Goal: Information Seeking & Learning: Learn about a topic

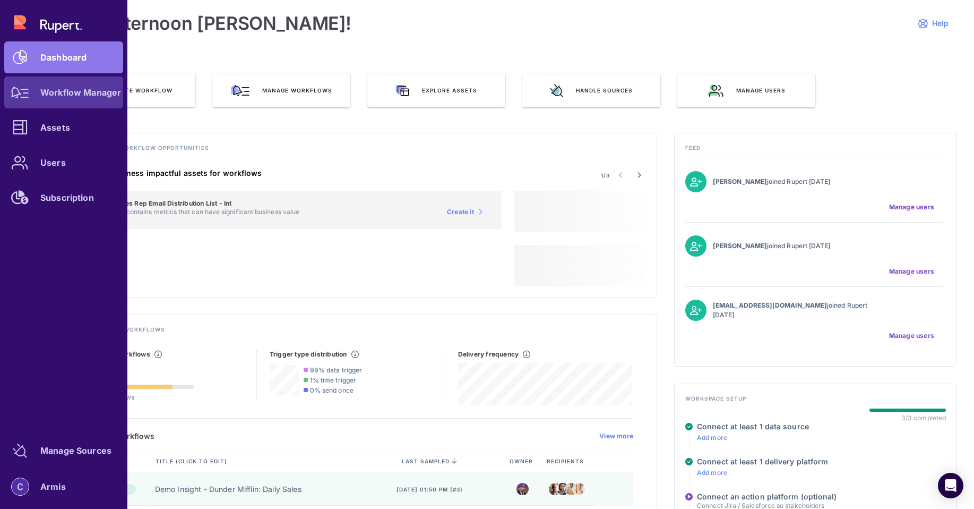
click at [41, 100] on link "Workflow Manager" at bounding box center [63, 92] width 119 height 32
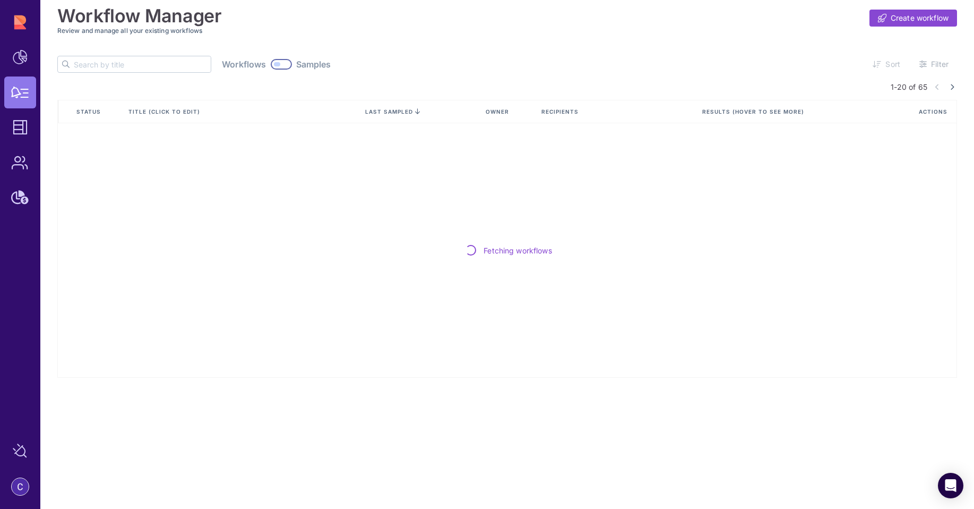
click at [127, 59] on input "text" at bounding box center [142, 64] width 137 height 16
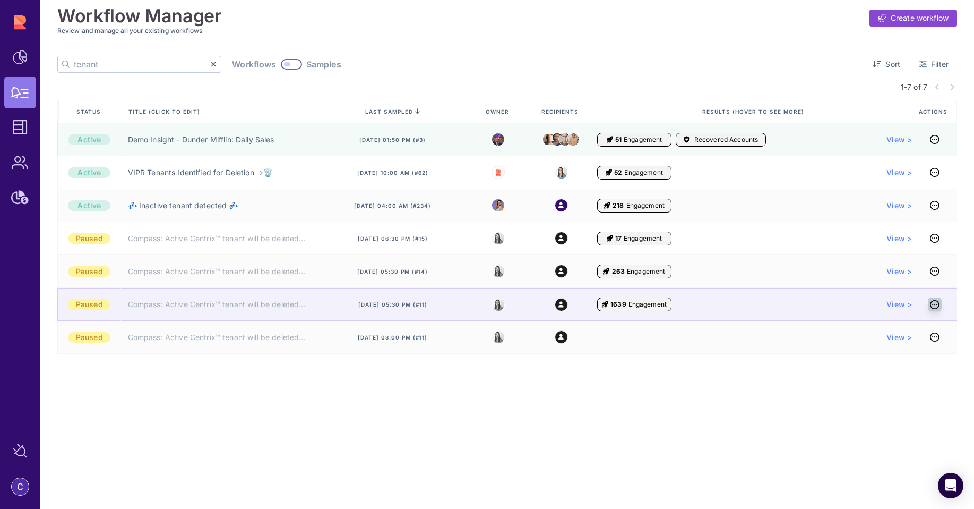
click at [937, 305] on icon at bounding box center [935, 304] width 10 height 1
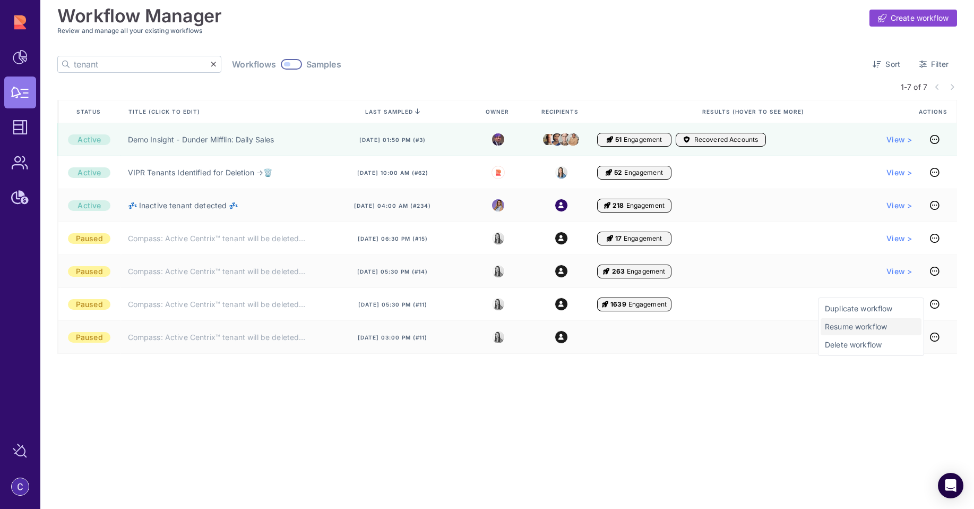
click at [866, 329] on span "Resume workflow" at bounding box center [871, 326] width 92 height 11
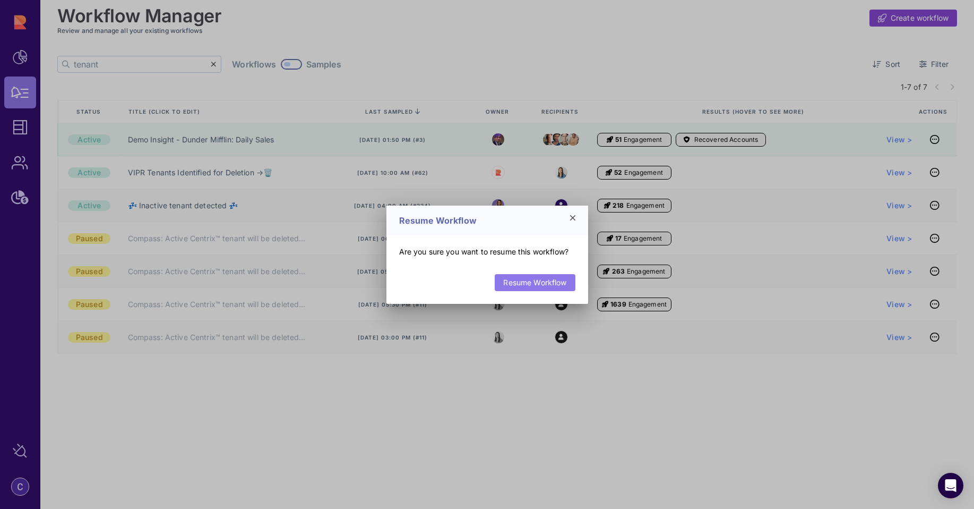
click at [549, 279] on link "Resume Workflow" at bounding box center [535, 282] width 80 height 17
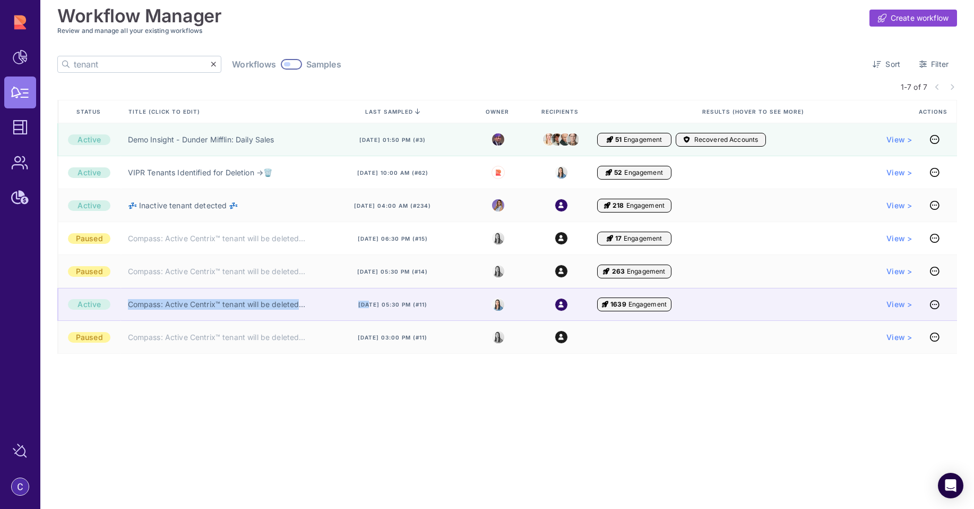
drag, startPoint x: 124, startPoint y: 305, endPoint x: 331, endPoint y: 306, distance: 207.1
click at [331, 306] on div "Active Compass: Active Centrix™ tenant will be deleted (AE) ❌ Jul 25, 2025, 05:…" at bounding box center [507, 304] width 900 height 33
copy div "Compass: Active Centrix™ tenant will be deleted (AE) ❌ Jul"
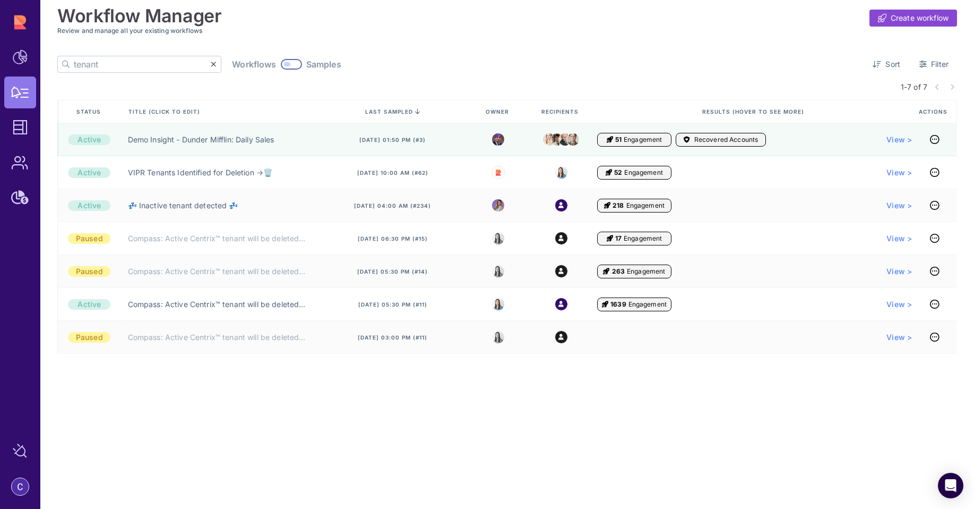
click at [127, 64] on input "tenant" at bounding box center [142, 64] width 137 height 16
paste input "Compass: Active Centrix™ tenant will be deleted (AE) ❌ Jul"
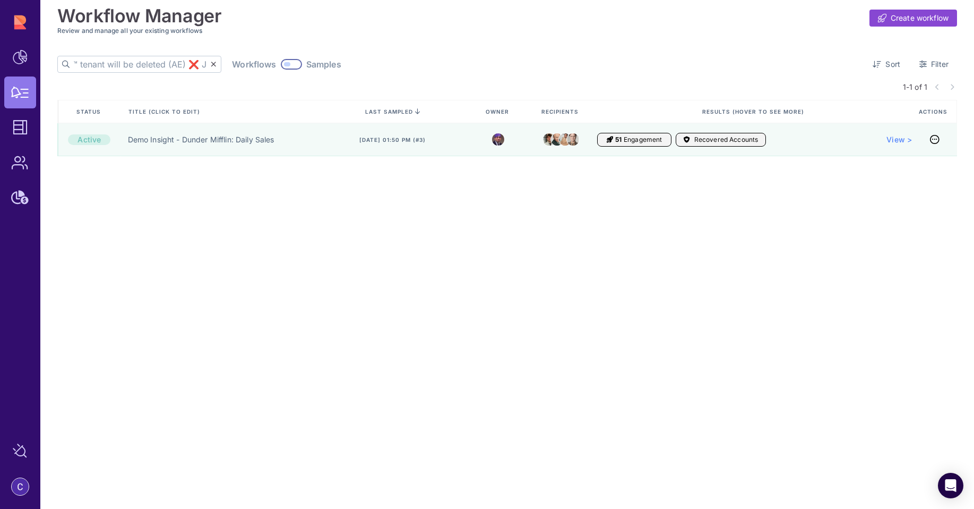
scroll to position [0, 133]
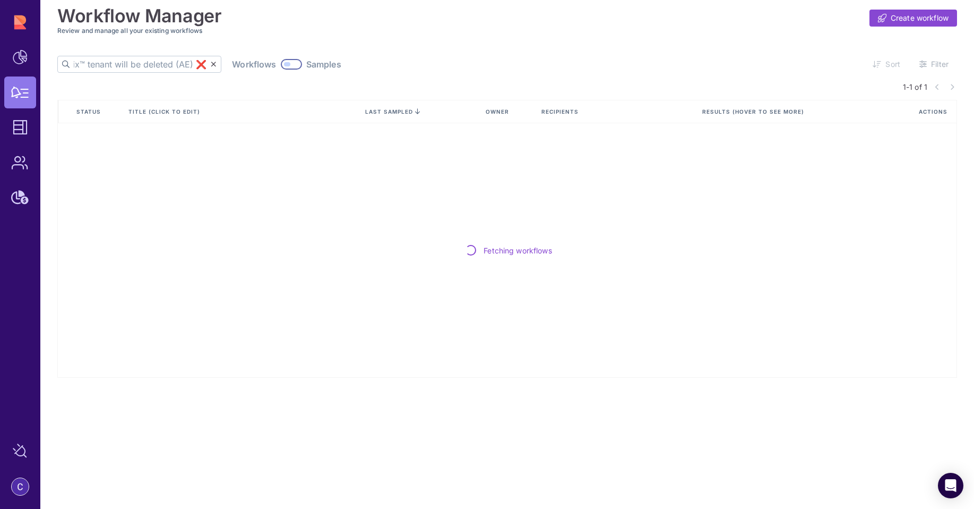
scroll to position [0, 128]
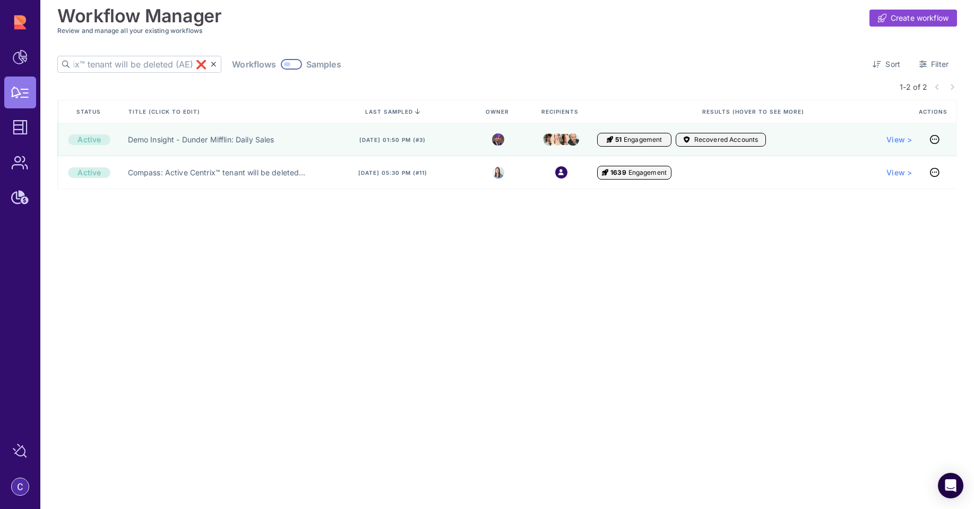
type input "Compass: Active Centrix™ tenant will be deleted (AE) ❌"
click at [281, 66] on div at bounding box center [291, 64] width 21 height 11
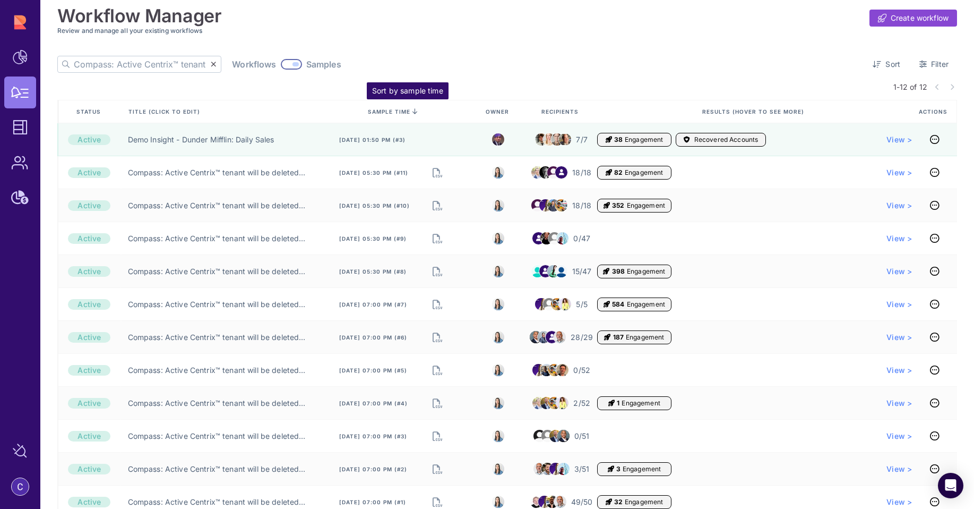
click at [413, 111] on icon at bounding box center [415, 111] width 5 height 0
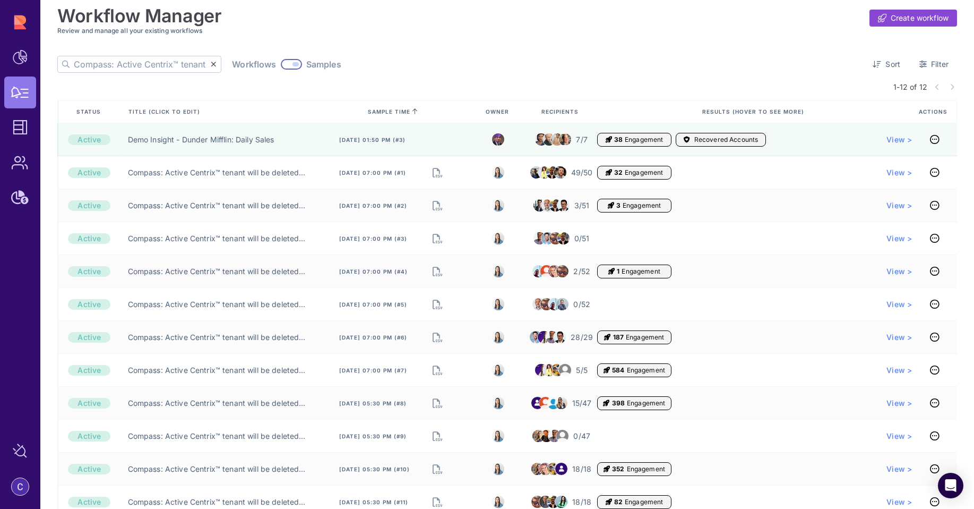
click at [415, 111] on icon at bounding box center [415, 111] width 5 height 0
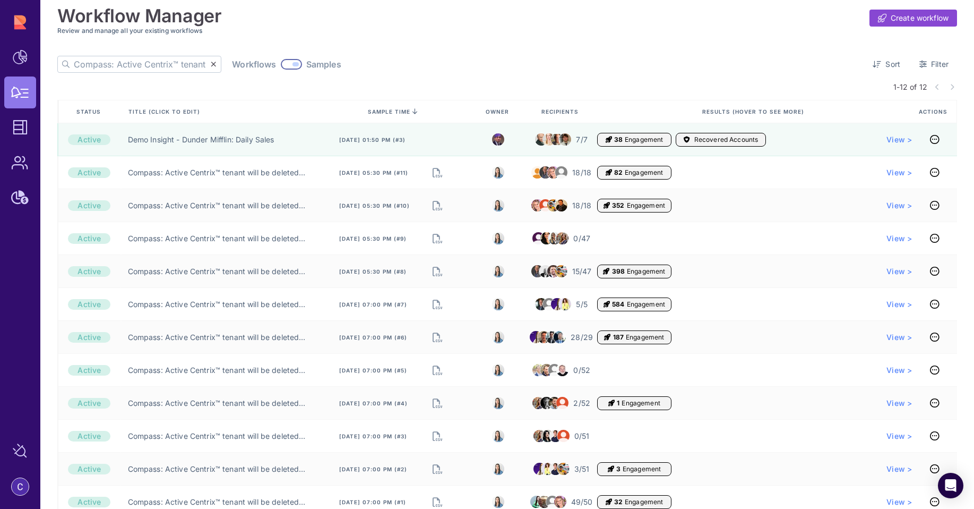
click at [293, 64] on div at bounding box center [296, 64] width 6 height 4
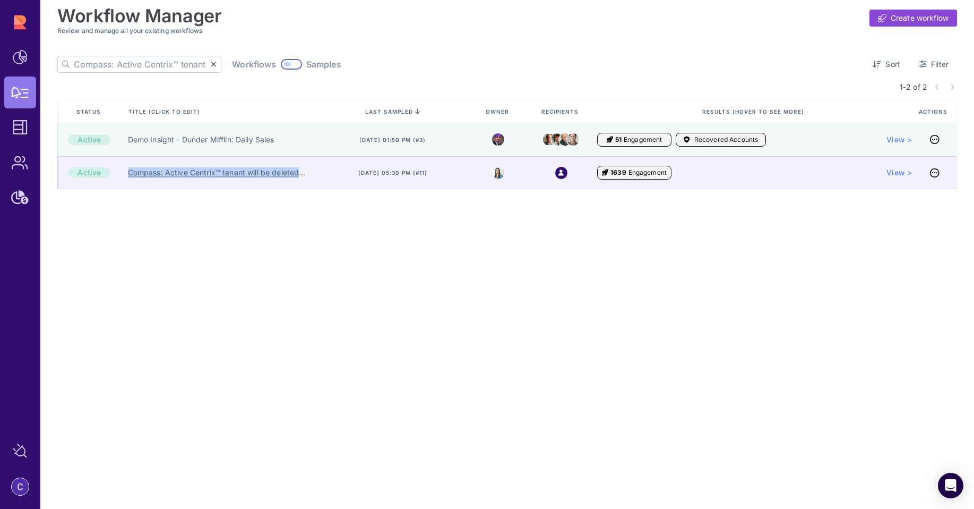
click at [247, 175] on link "Compass: Active Centrix™ tenant will be deleted (AE) ❌" at bounding box center [217, 172] width 178 height 11
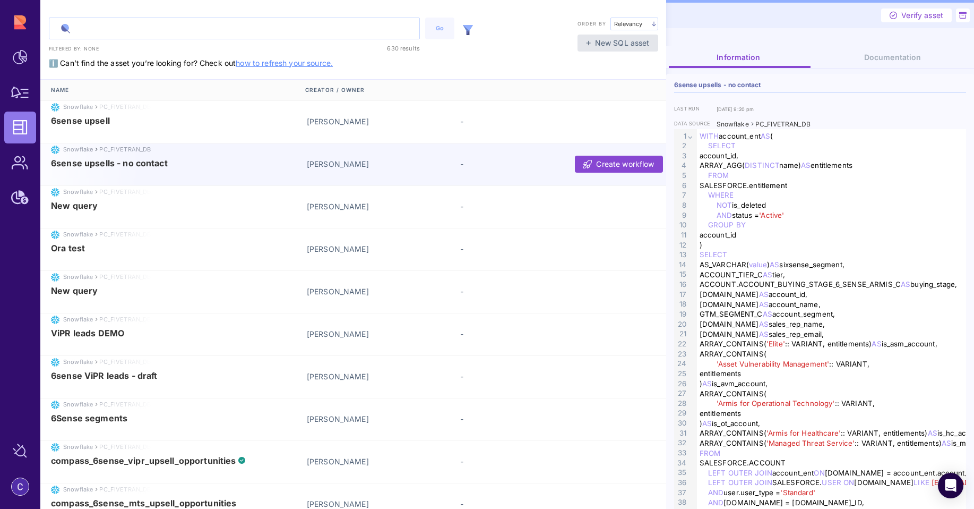
click at [153, 33] on input "text" at bounding box center [234, 28] width 370 height 21
type input "centrix"
click at [442, 34] on button "Go" at bounding box center [439, 29] width 29 height 22
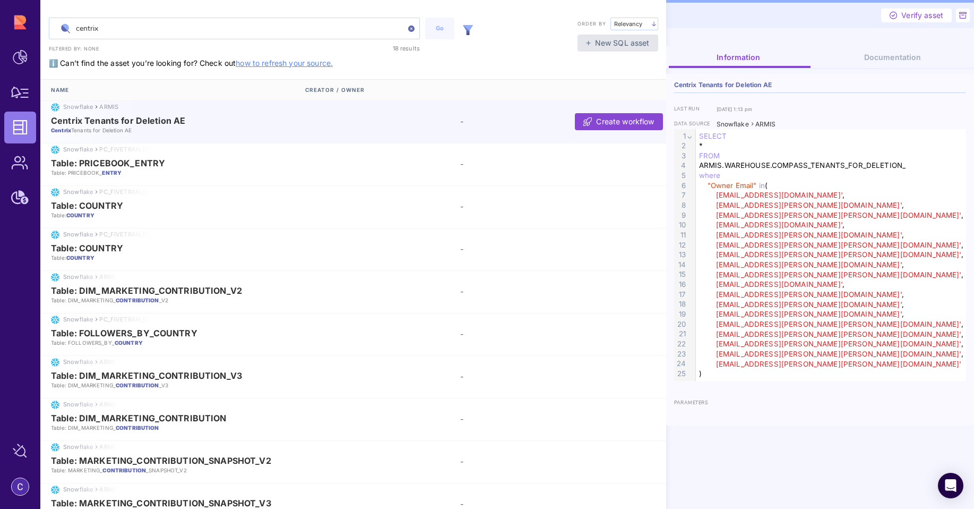
click at [393, 123] on div "Centrix Tenants for Deletion AE Centrix Tenants for Deletion AE -" at bounding box center [354, 125] width 629 height 18
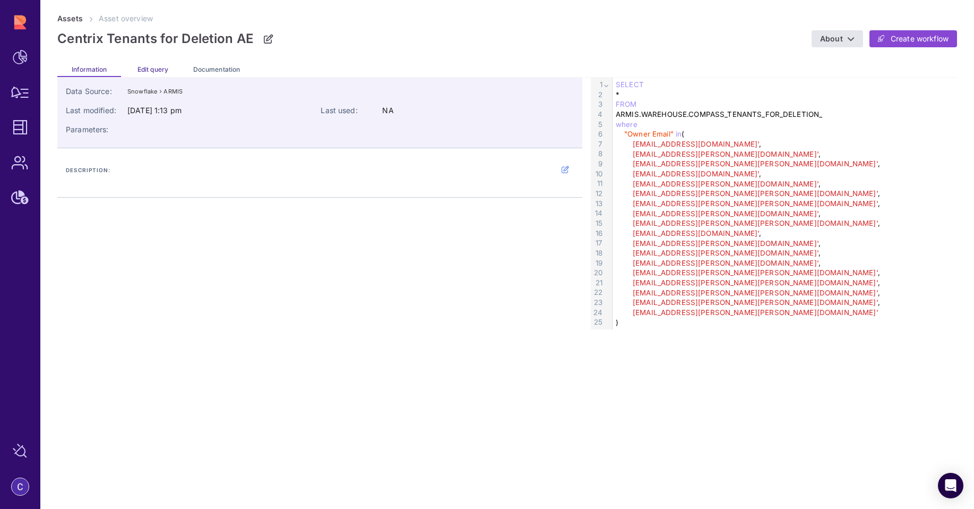
click at [150, 68] on span "Edit query" at bounding box center [153, 69] width 31 height 8
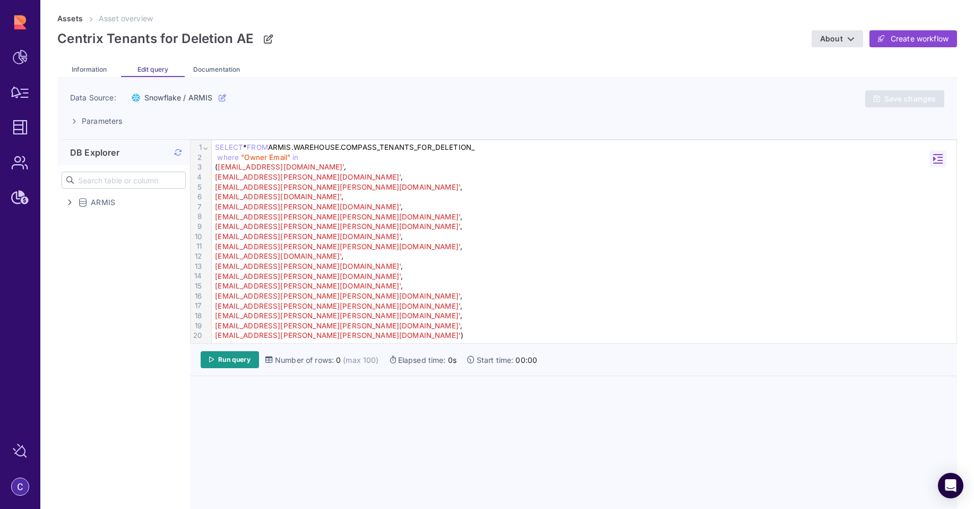
scroll to position [2, 0]
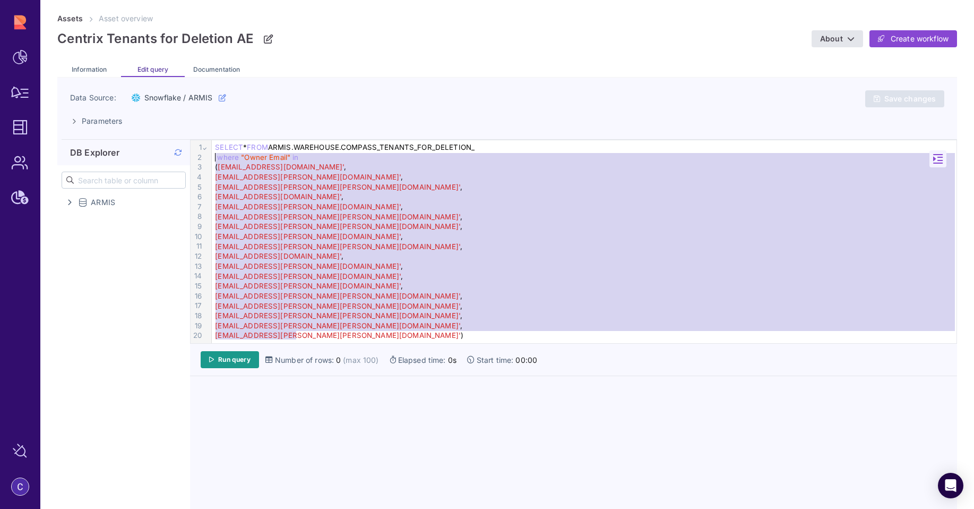
drag, startPoint x: 307, startPoint y: 336, endPoint x: 203, endPoint y: 157, distance: 207.0
click at [203, 157] on div "99 1 2 3 4 5 6 7 8 9 10 11 12 13 14 15 16 17 18 19 20 › ⌄ SELECT * FROM ARMIS.W…" at bounding box center [574, 241] width 766 height 203
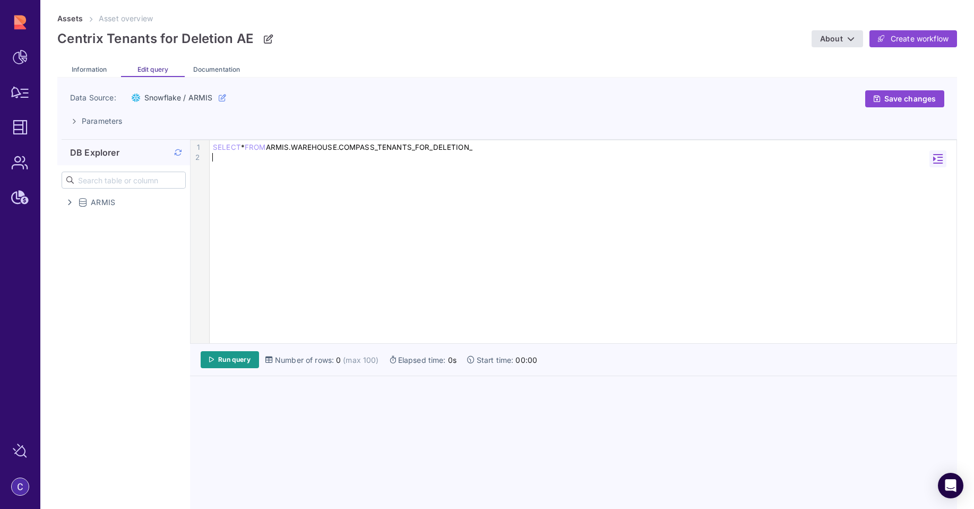
scroll to position [0, 0]
click at [234, 353] on link "Run query" at bounding box center [230, 359] width 58 height 17
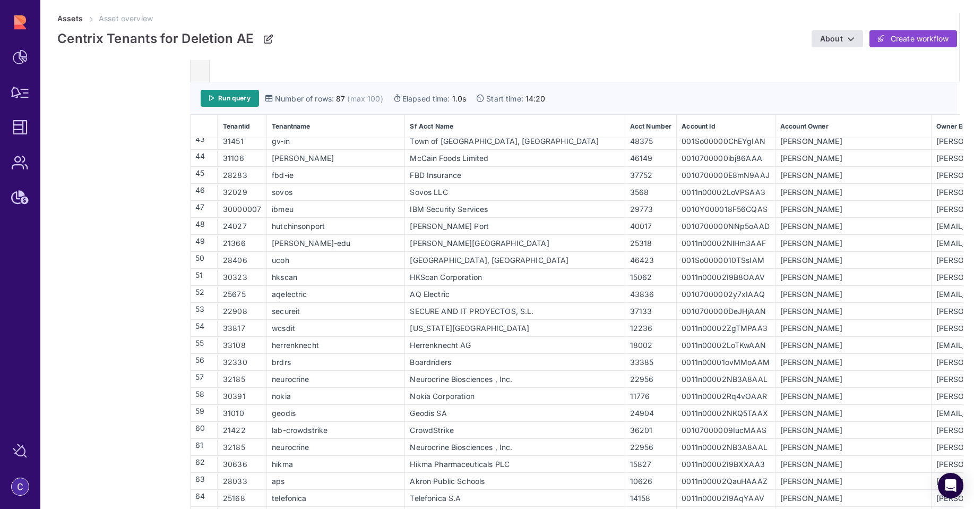
scroll to position [710, 0]
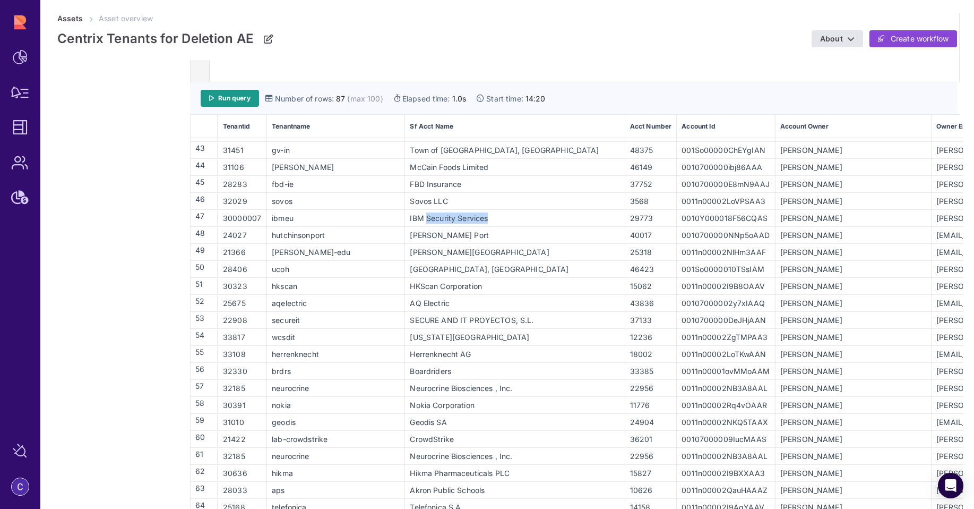
drag, startPoint x: 363, startPoint y: 219, endPoint x: 440, endPoint y: 217, distance: 77.5
click at [440, 217] on div "IBM Security Services" at bounding box center [515, 217] width 218 height 11
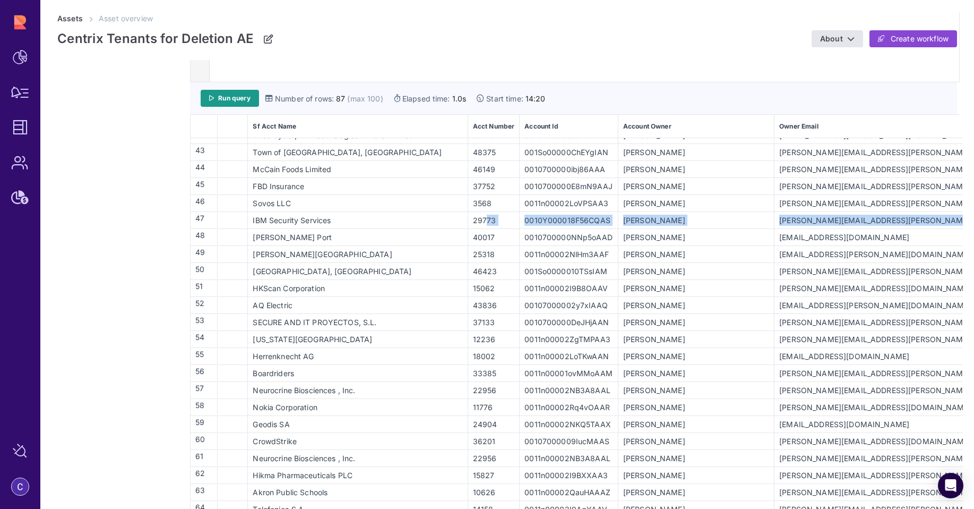
scroll to position [708, 311]
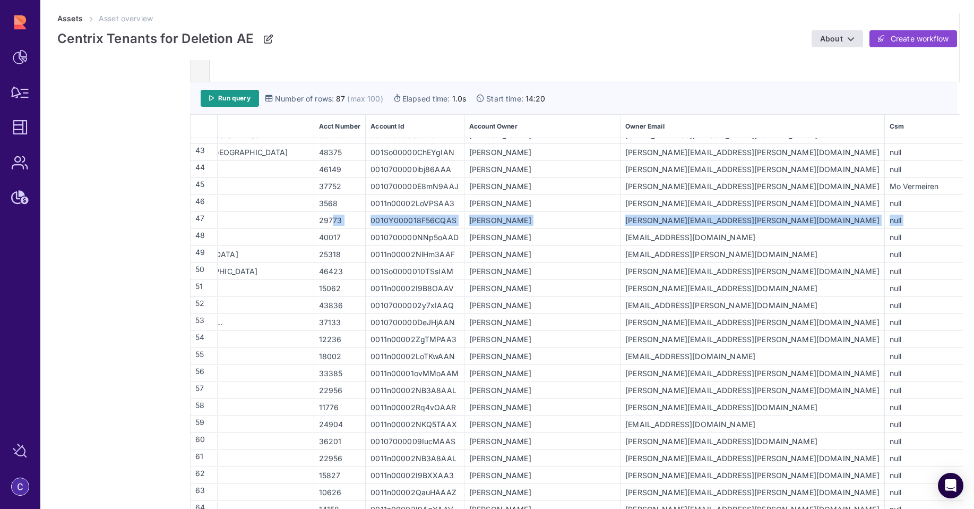
drag, startPoint x: 559, startPoint y: 221, endPoint x: 976, endPoint y: 212, distance: 417.9
click at [974, 212] on html "Dashboard Workflow Manager Assets Users Subscription Manage Sources Armis Asset…" at bounding box center [487, 254] width 974 height 509
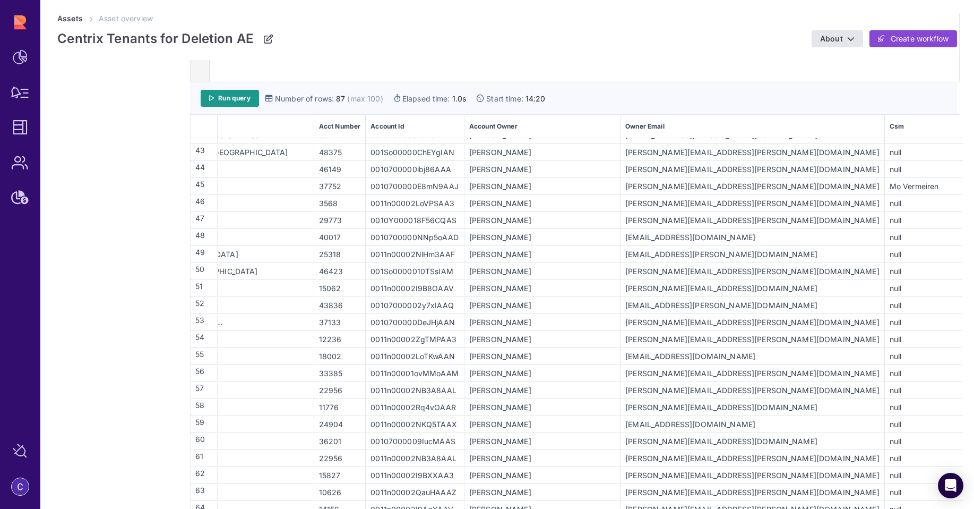
drag, startPoint x: 896, startPoint y: 222, endPoint x: 984, endPoint y: 220, distance: 88.2
click at [974, 220] on html "Dashboard Workflow Manager Assets Users Subscription Manage Sources Armis Asset…" at bounding box center [487, 254] width 974 height 509
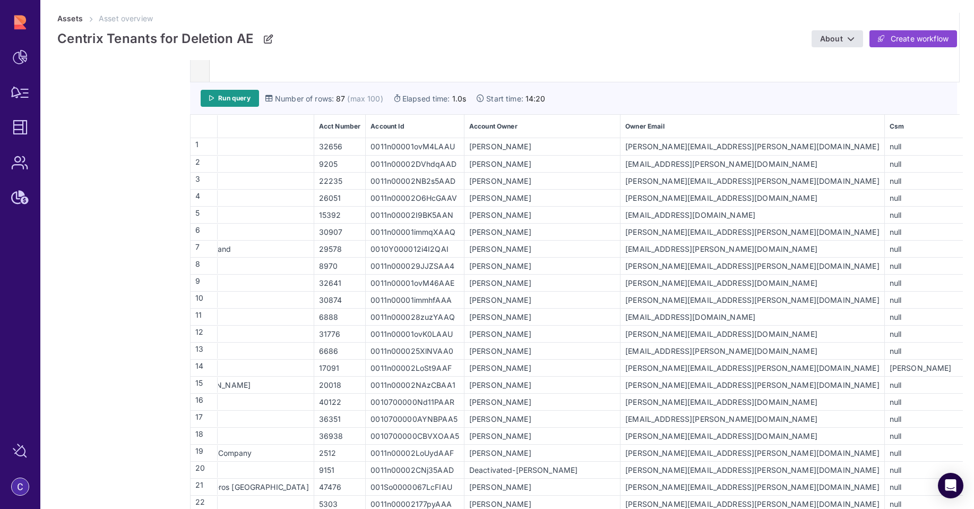
scroll to position [0, 0]
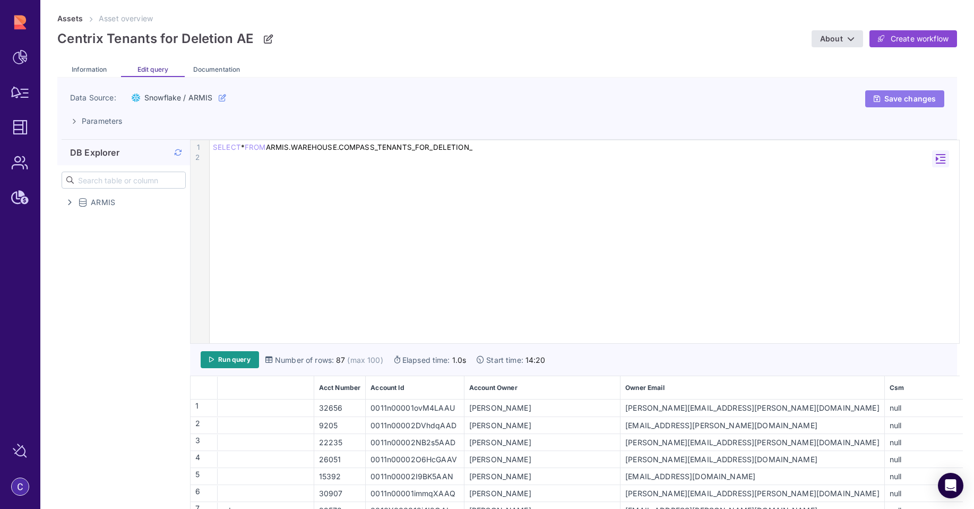
click at [899, 95] on span "Save changes" at bounding box center [910, 99] width 51 height 10
drag, startPoint x: 344, startPoint y: 148, endPoint x: 480, endPoint y: 143, distance: 136.5
click at [480, 143] on div "SELECT * FROM ARMIS.WAREHOUSE.COMPASS_TENANTS_FOR_DELETION_" at bounding box center [585, 147] width 750 height 10
copy div "COMPASS_TENANTS_FOR_DELETION_"
click at [482, 191] on div "9 1 2 › SELECT * FROM ARMIS.WAREHOUSE.COMPASS_TENANTS_FOR_DELETION_" at bounding box center [575, 241] width 769 height 203
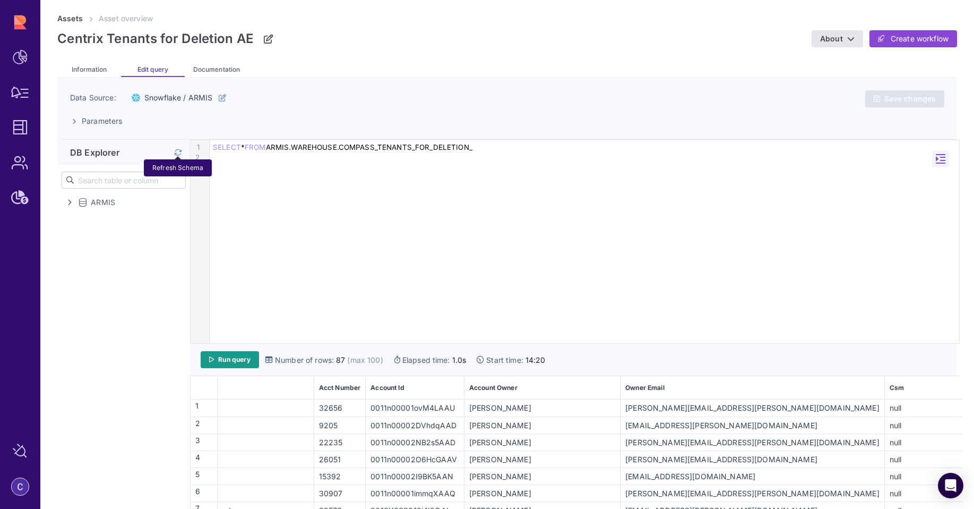
click at [176, 152] on icon at bounding box center [177, 152] width 7 height 1
click at [243, 355] on span "Run query" at bounding box center [234, 359] width 32 height 8
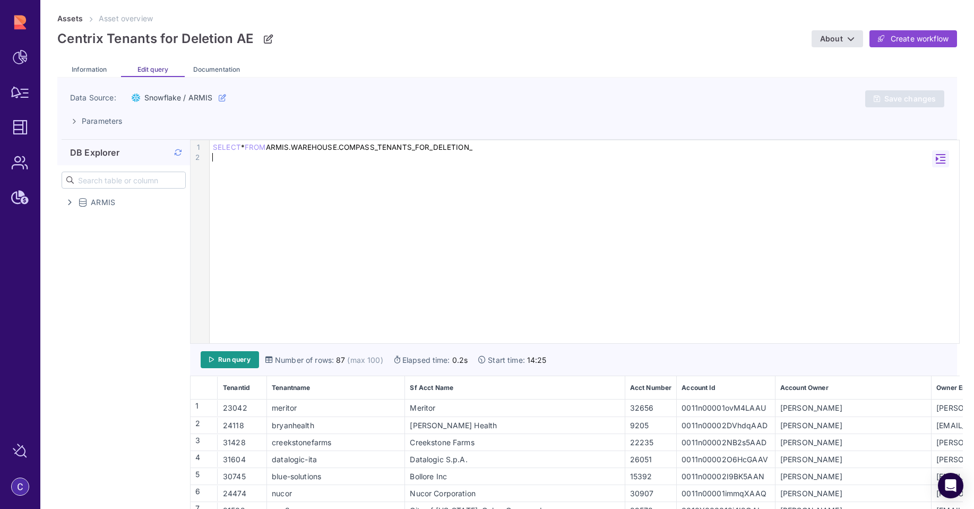
drag, startPoint x: 606, startPoint y: 348, endPoint x: 608, endPoint y: 333, distance: 14.4
click at [608, 334] on div "9 1 2 › SELECT * FROM ARMIS.WAREHOUSE.COMPASS_TENANTS_FOR_DELETION_ Run query N…" at bounding box center [575, 461] width 770 height 643
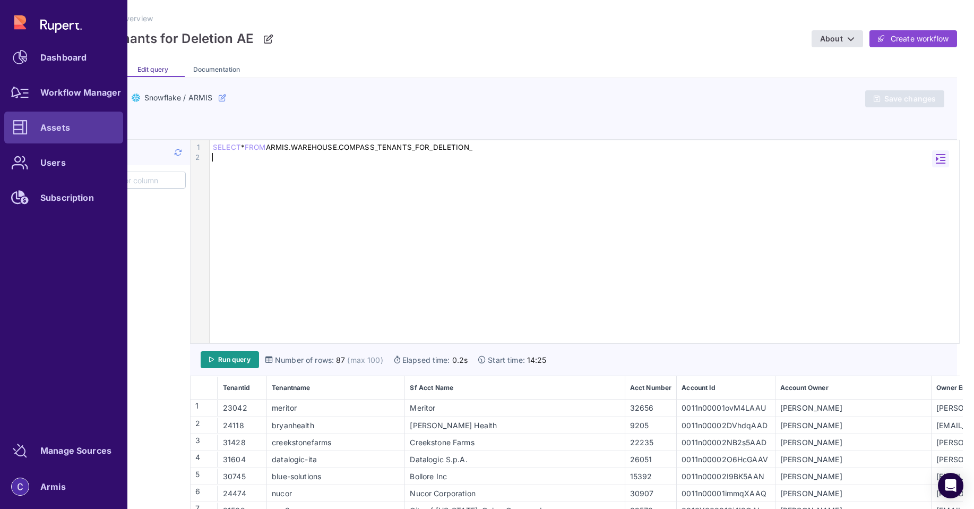
click at [28, 126] on div at bounding box center [20, 127] width 32 height 32
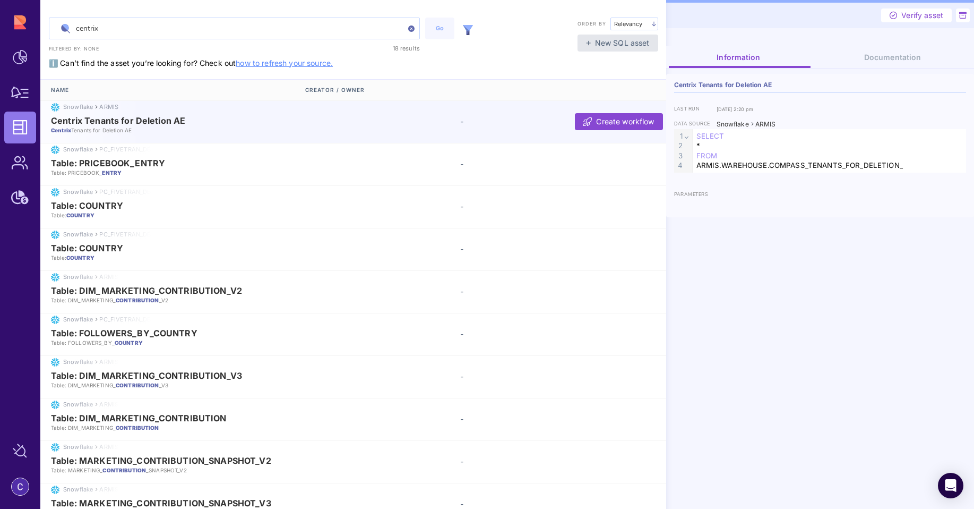
click at [317, 63] on link "how to refresh your source." at bounding box center [284, 62] width 97 height 9
click at [345, 28] on input "centrix" at bounding box center [234, 28] width 370 height 21
click at [467, 28] on img at bounding box center [468, 30] width 10 height 10
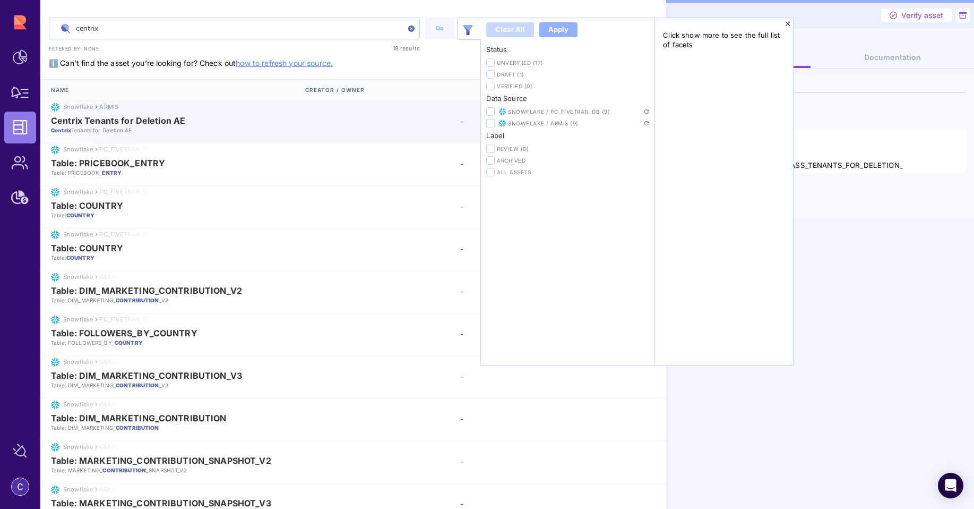
click at [491, 122] on icon at bounding box center [490, 124] width 5 height 6
click at [0, 0] on input "checkbox" at bounding box center [0, 0] width 0 height 0
click at [492, 112] on icon at bounding box center [490, 112] width 5 height 6
click at [0, 0] on input "checkbox" at bounding box center [0, 0] width 0 height 0
click at [648, 123] on img at bounding box center [647, 123] width 4 height 4
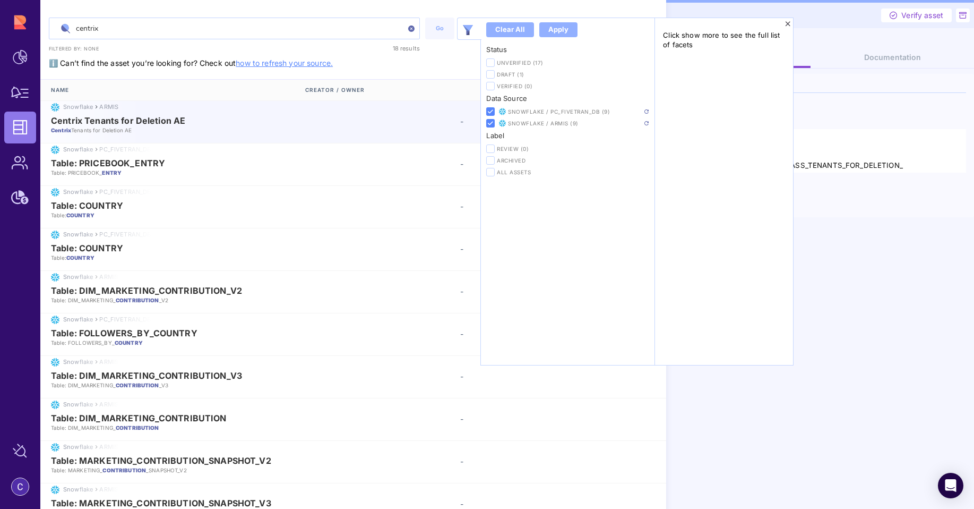
click at [823, 39] on div "Verify asset Information Documentation Centrix Tenants for Deletion AE last run…" at bounding box center [820, 266] width 308 height 533
click at [207, 123] on span "Centrix Tenants for Deletion AE" at bounding box center [174, 121] width 246 height 10
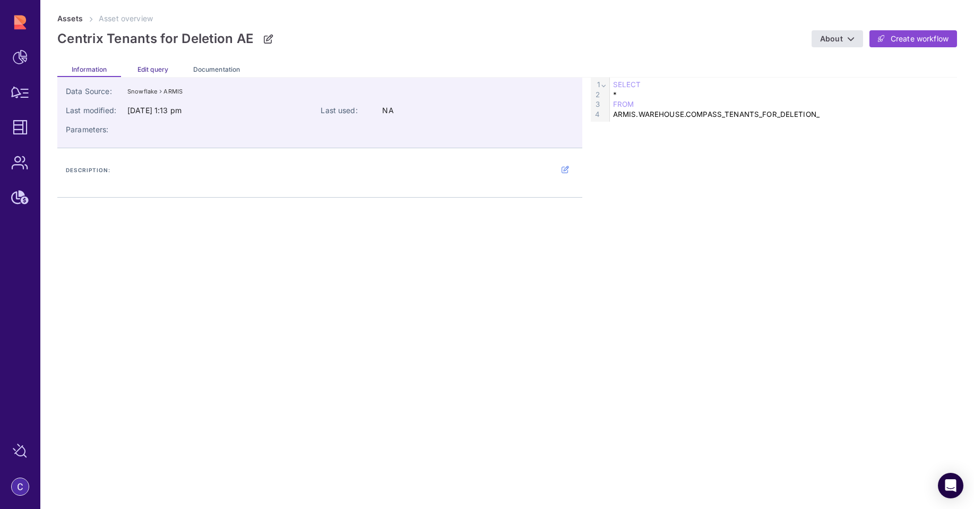
click at [153, 71] on span "Edit query" at bounding box center [153, 69] width 31 height 8
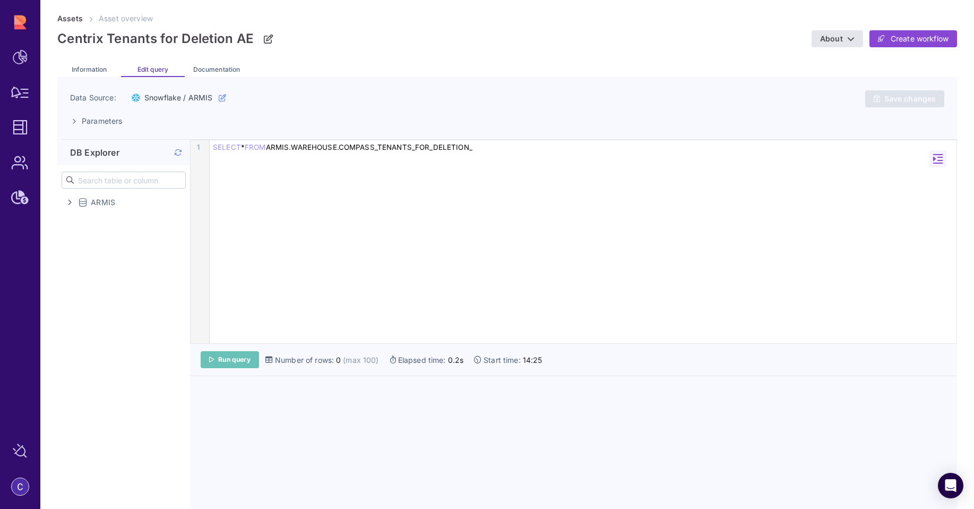
click at [239, 357] on span "Run query" at bounding box center [234, 359] width 32 height 8
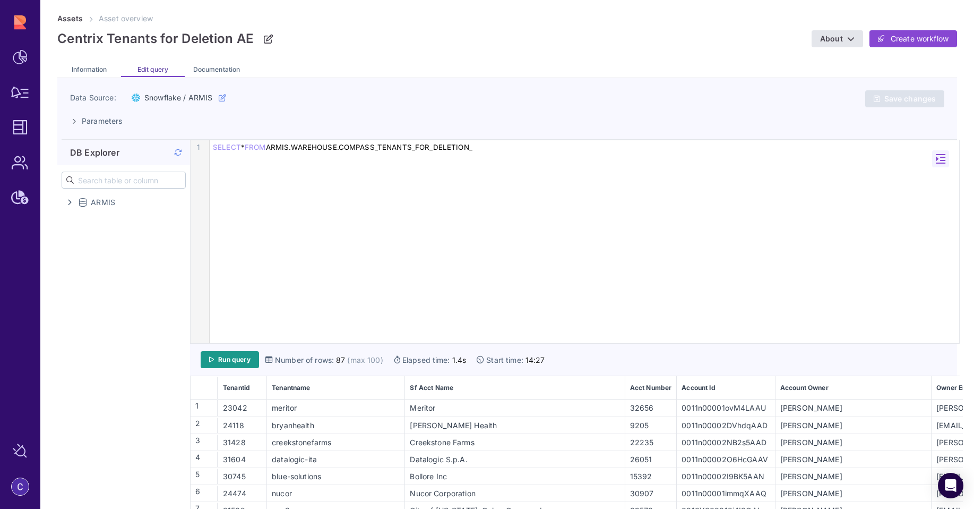
click at [176, 156] on span at bounding box center [177, 152] width 7 height 11
click at [72, 202] on div "ARMIS" at bounding box center [125, 202] width 121 height 13
click at [77, 229] on icon at bounding box center [79, 233] width 4 height 8
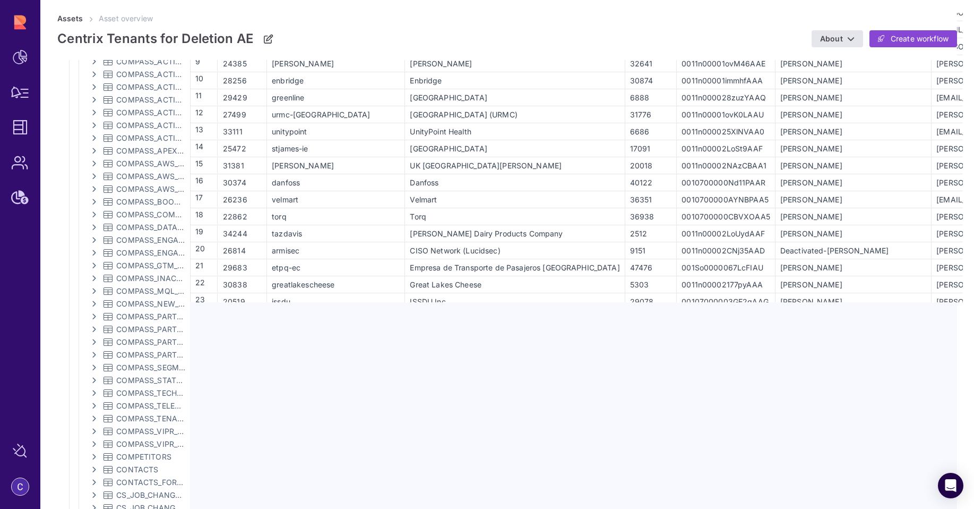
scroll to position [481, 0]
click at [157, 417] on span "COMPASS_TENANTS_FOR_DELETION_" at bounding box center [151, 418] width 70 height 11
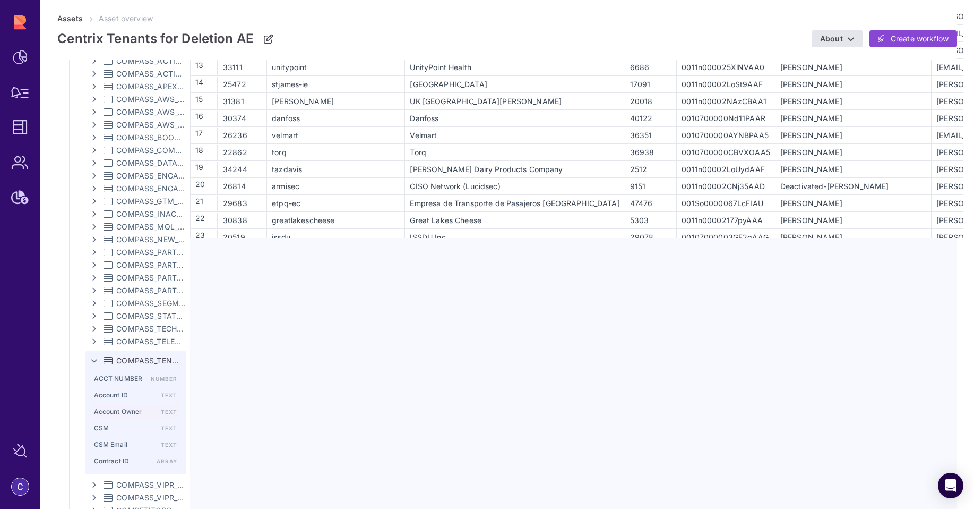
scroll to position [553, 0]
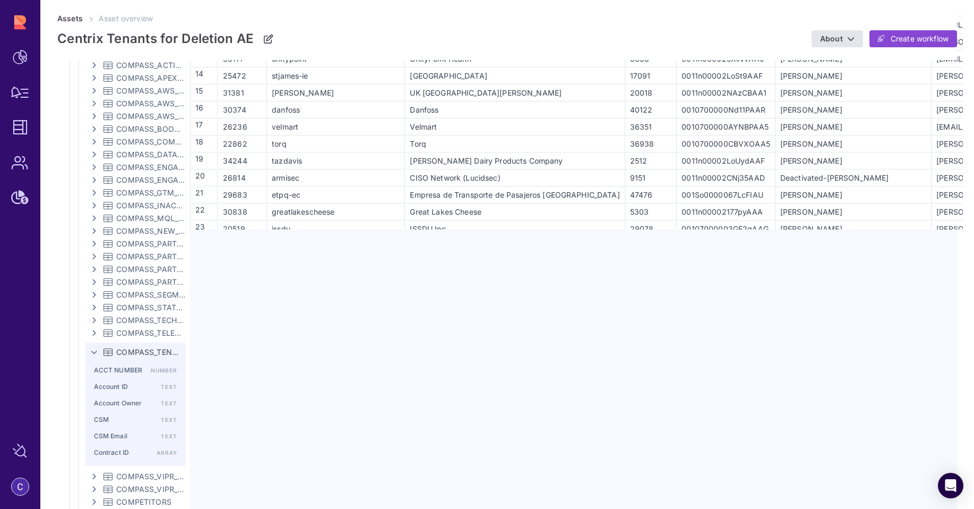
click at [113, 353] on div "COMPASS_TENANTS_FOR_DELETION_" at bounding box center [136, 352] width 88 height 13
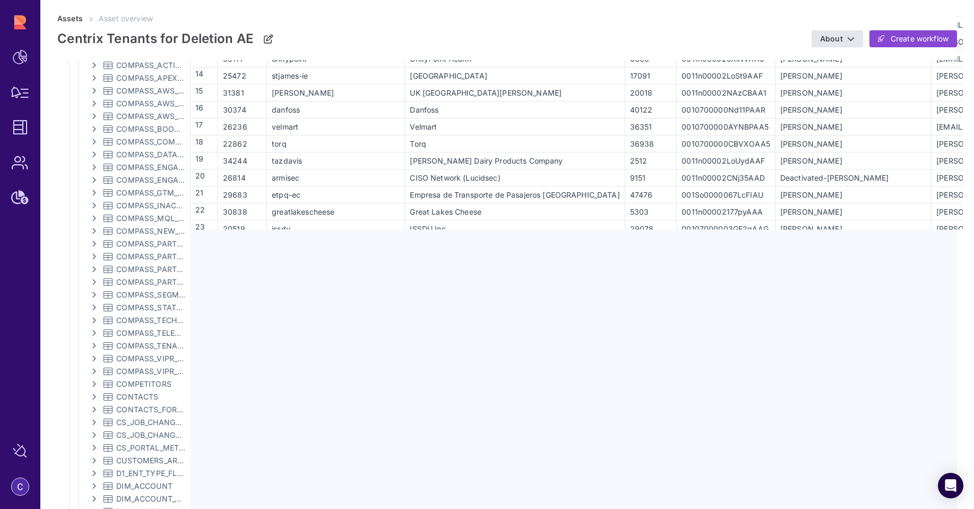
click at [113, 348] on div "COMPASS_TENANTS_FOR_DELETION_" at bounding box center [138, 345] width 96 height 13
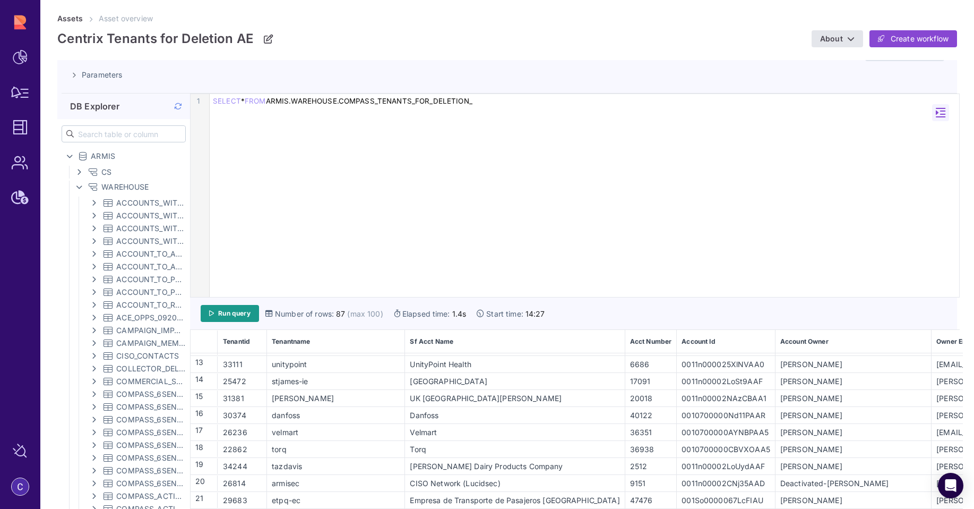
scroll to position [207, 0]
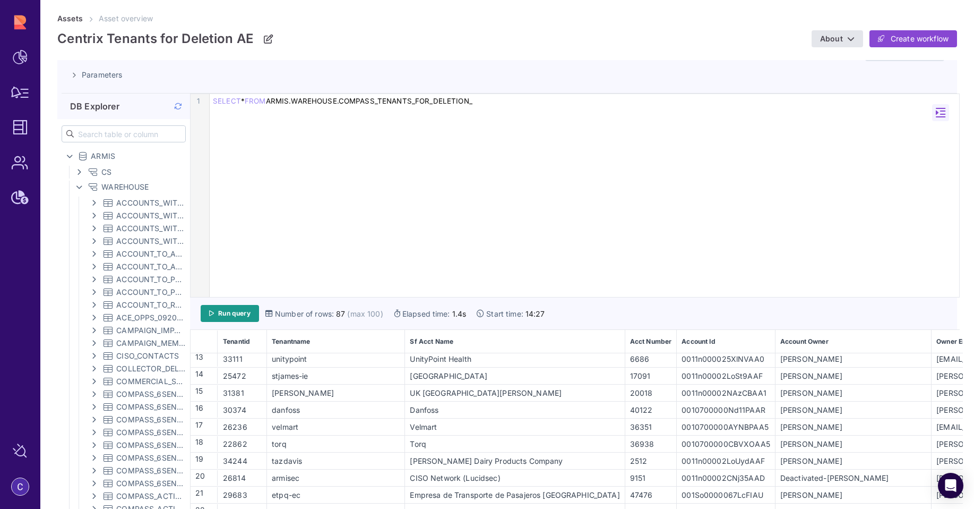
click at [181, 106] on icon at bounding box center [177, 106] width 7 height 1
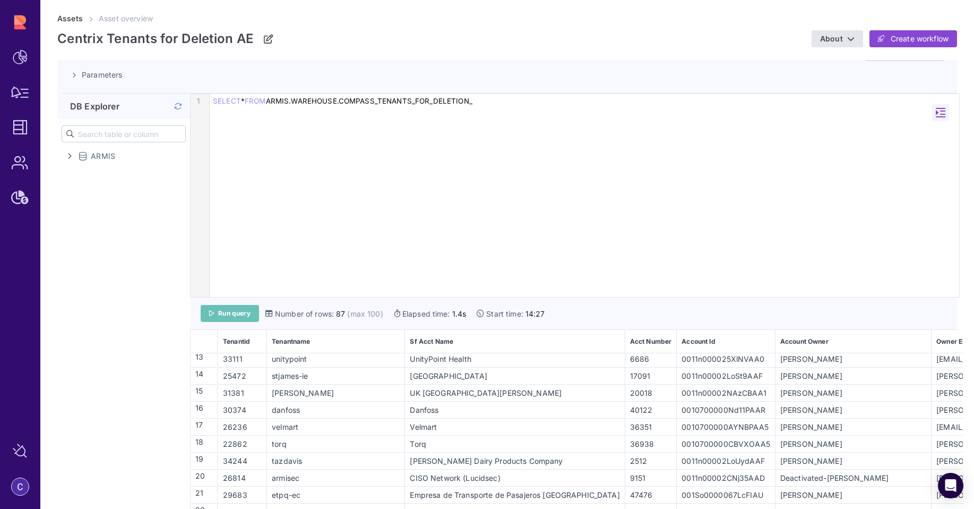
click at [237, 317] on link "Run query" at bounding box center [230, 313] width 58 height 17
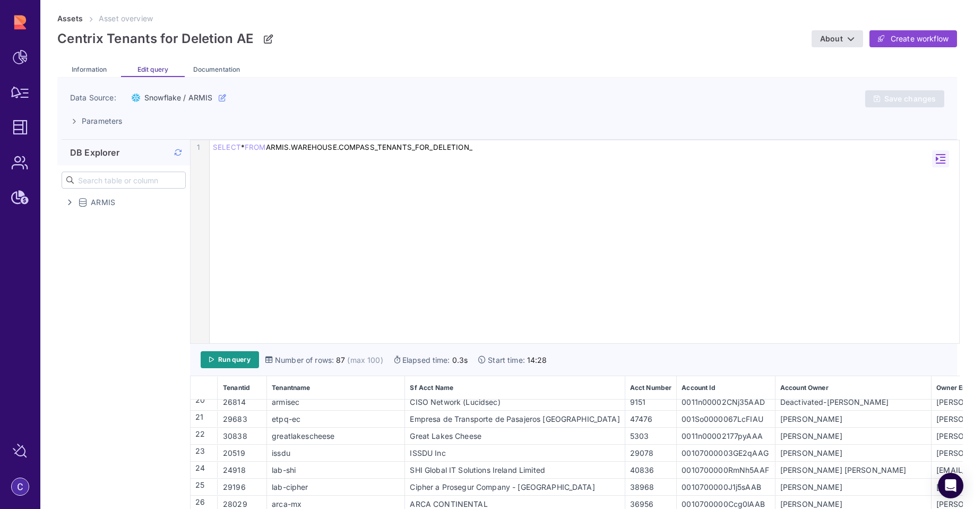
scroll to position [0, 0]
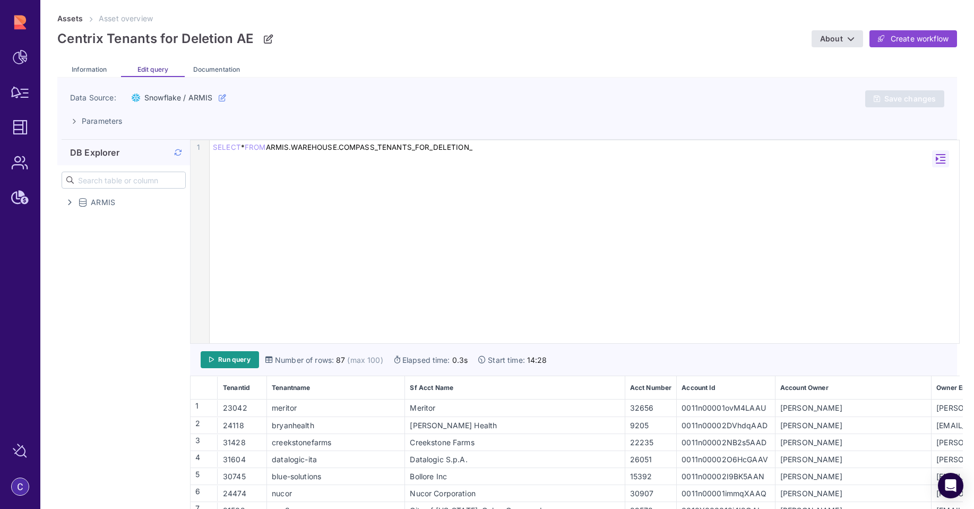
click at [532, 222] on div "9 1 › SELECT * FROM ARMIS.WAREHOUSE.COMPASS_TENANTS_FOR_DELETION_" at bounding box center [575, 241] width 769 height 203
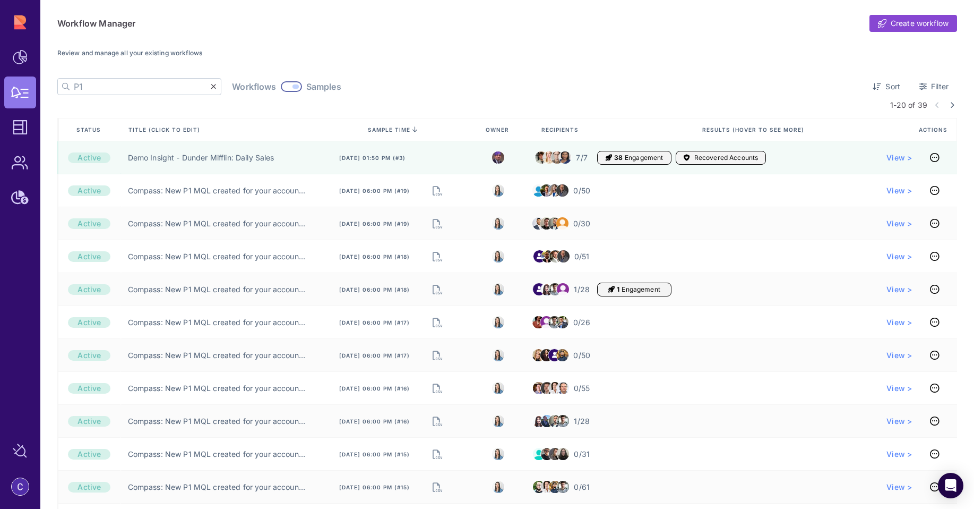
scroll to position [104, 0]
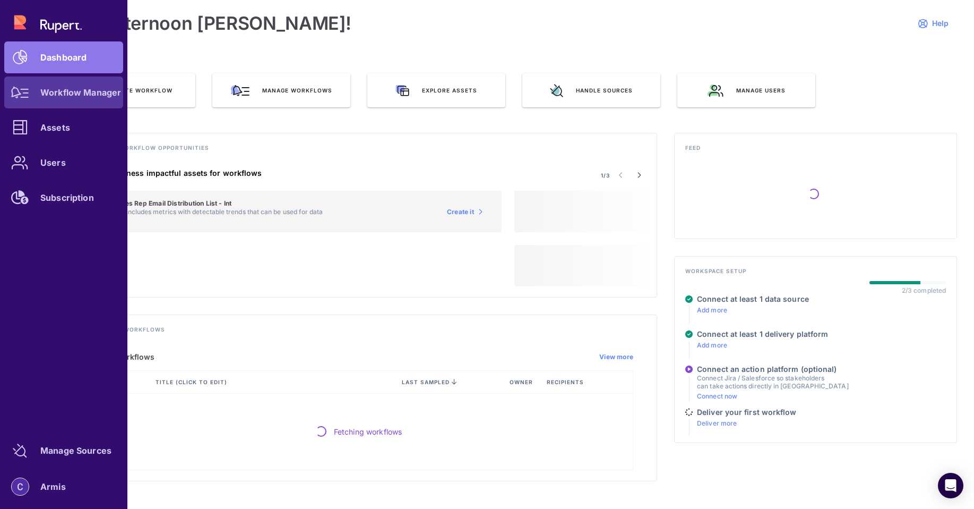
click at [35, 92] on div at bounding box center [20, 92] width 32 height 32
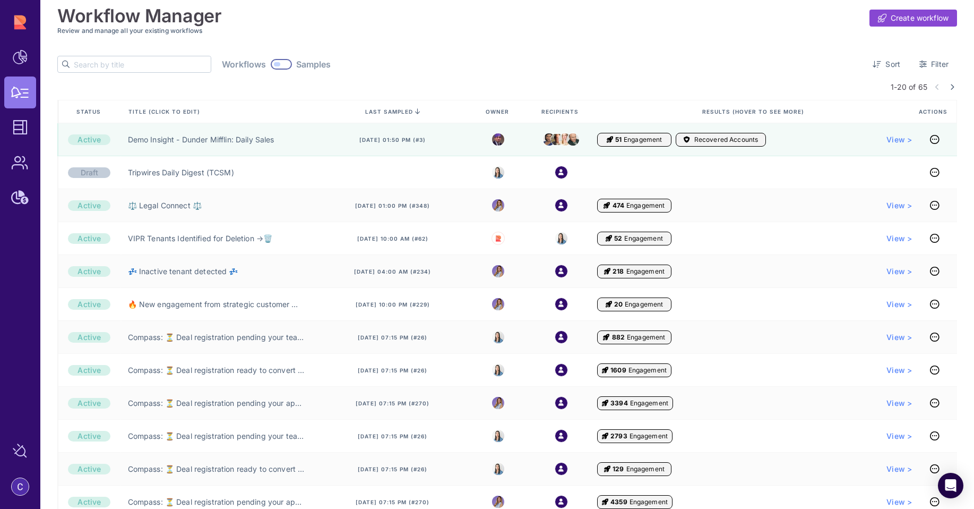
click at [151, 65] on input "text" at bounding box center [142, 64] width 137 height 16
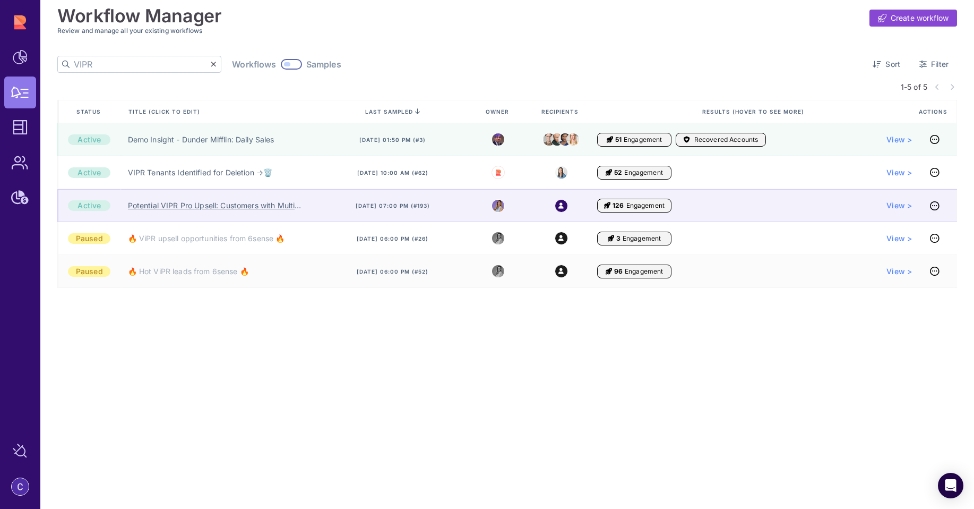
type input "VIPR"
click at [222, 208] on link "Potential VIPR Pro Upsell: Customers with Multiple Vulnerability Scanners" at bounding box center [217, 205] width 178 height 11
